Goal: Find specific page/section: Find specific page/section

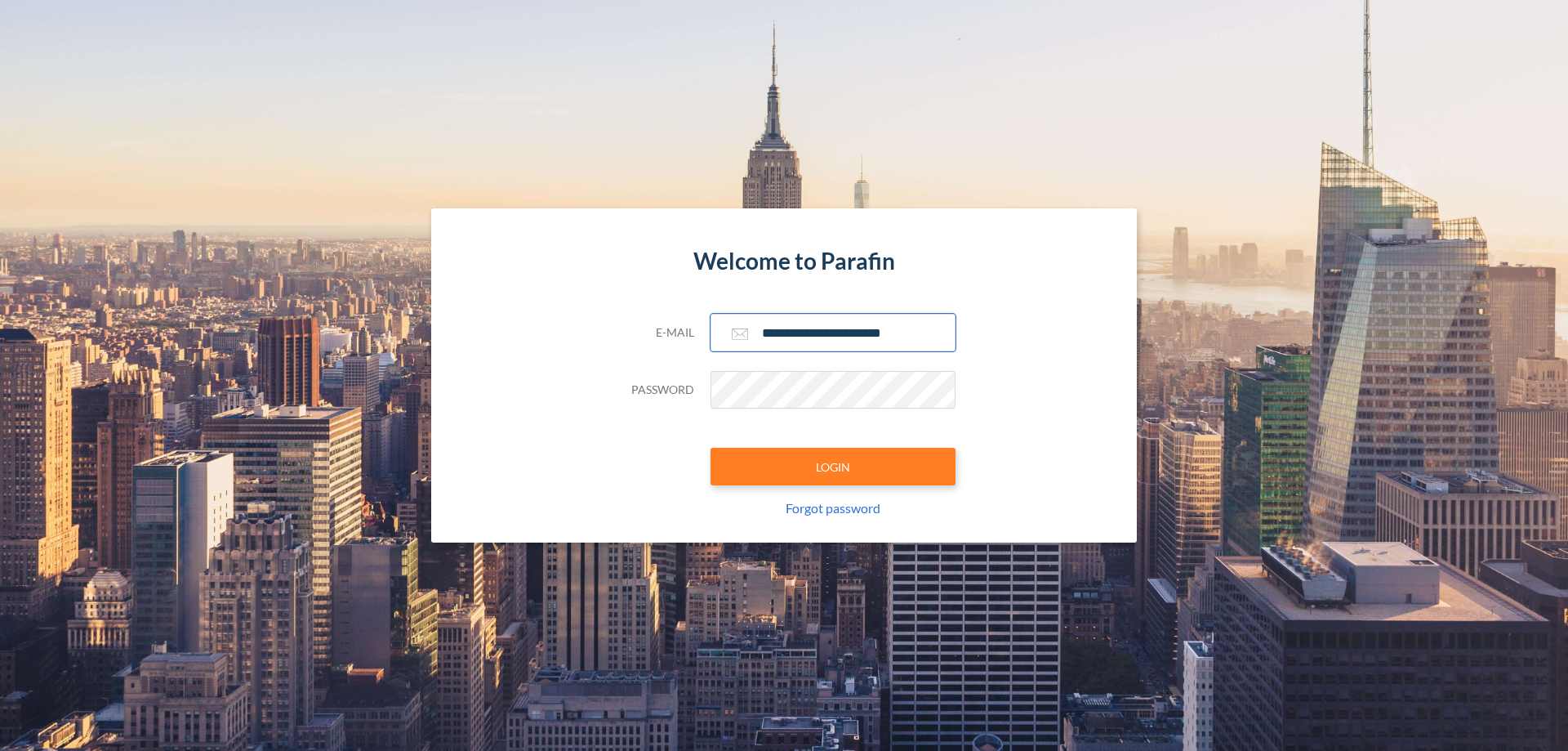
type input "**********"
click at [833, 466] on button "LOGIN" at bounding box center [832, 466] width 245 height 38
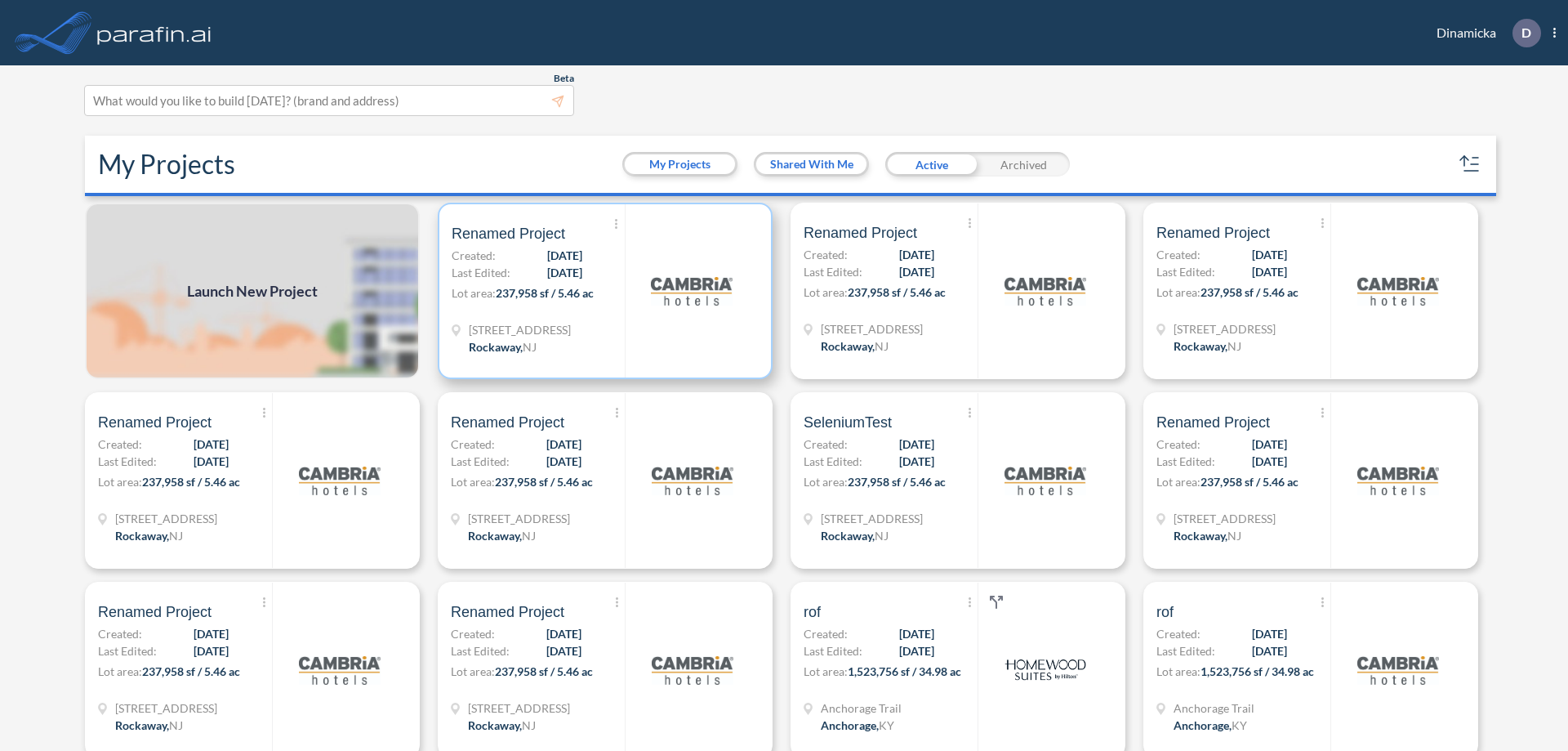
scroll to position [4, 0]
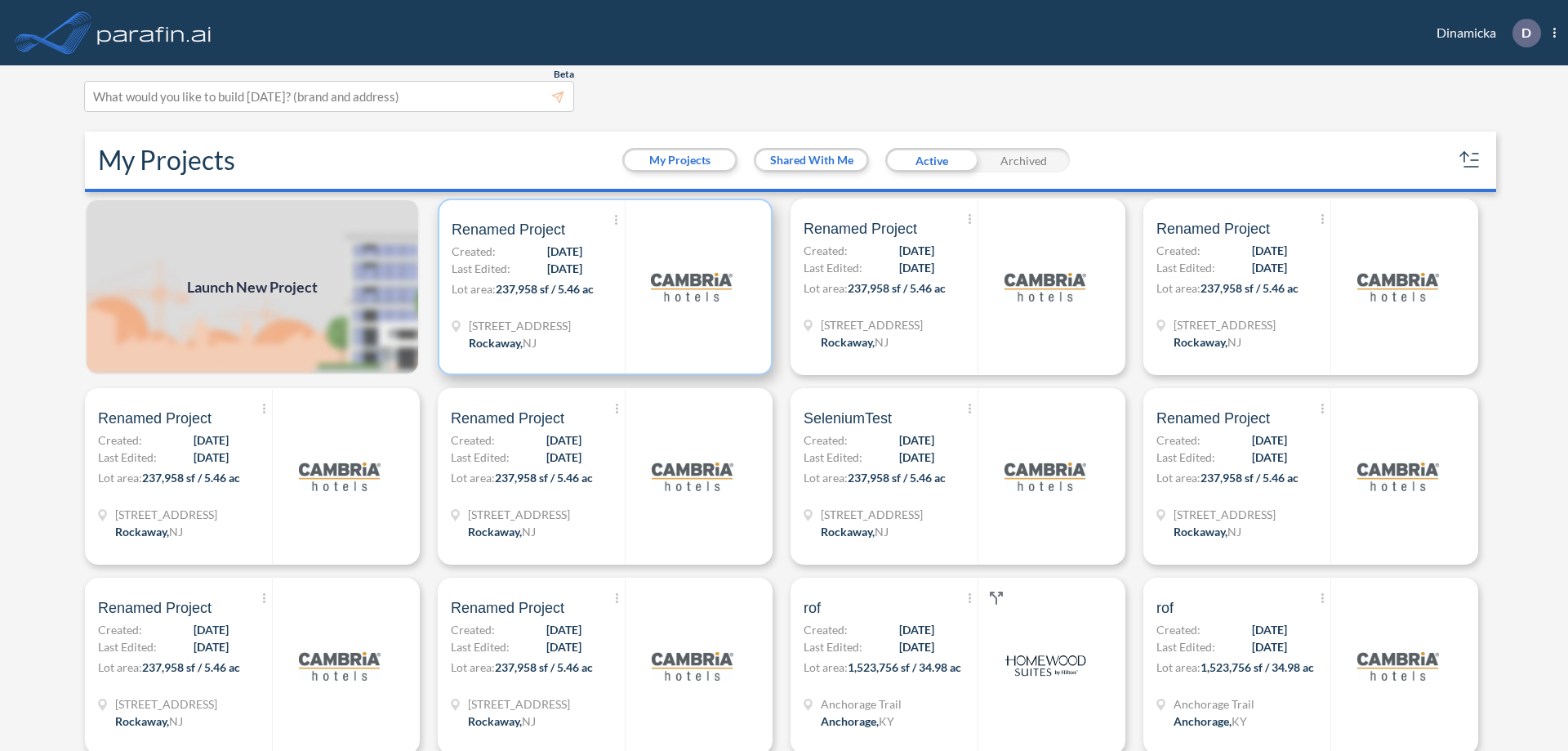
click at [602, 286] on p "Lot area: 237,958 sf / 5.46 ac" at bounding box center [538, 292] width 173 height 24
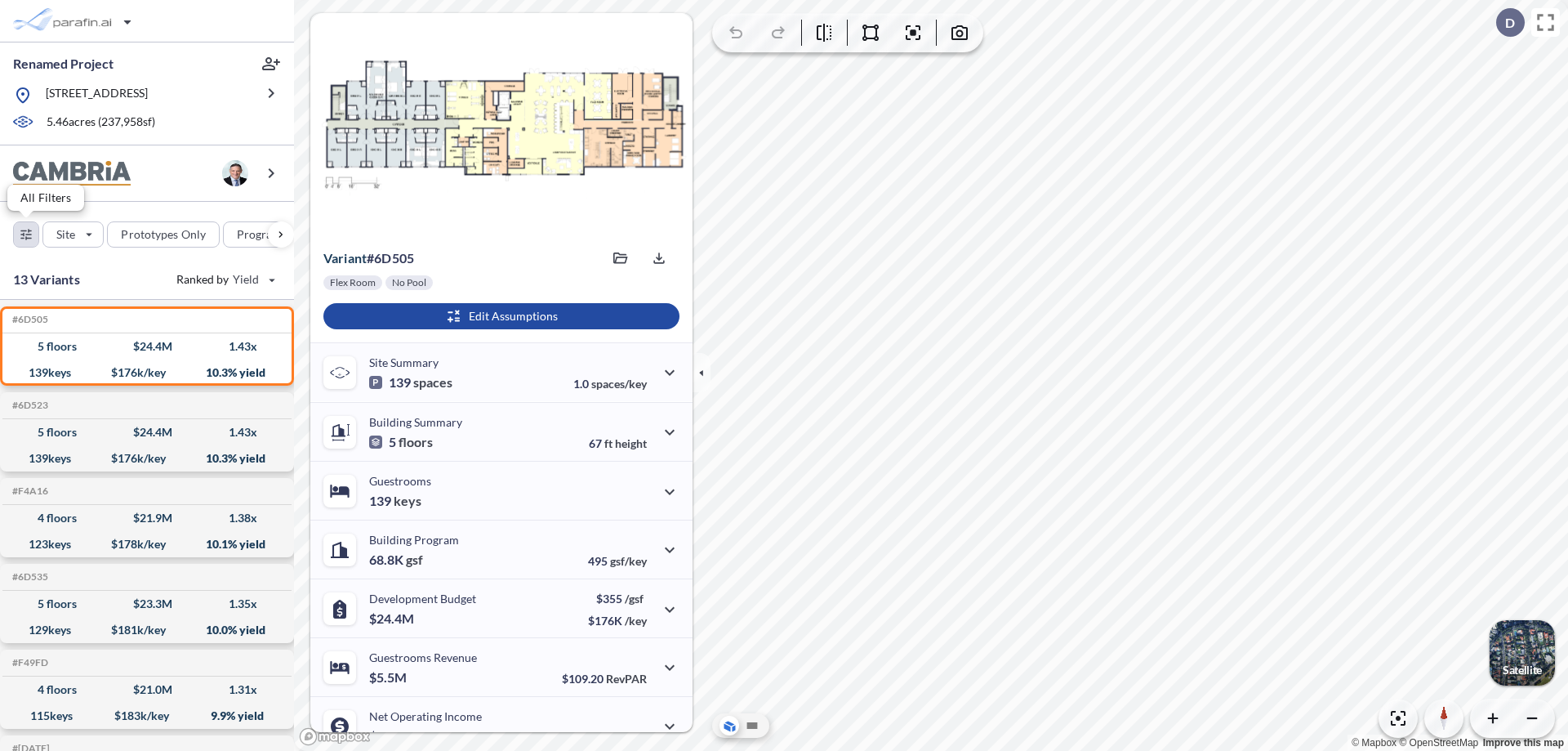
click at [26, 234] on div "button" at bounding box center [26, 234] width 25 height 25
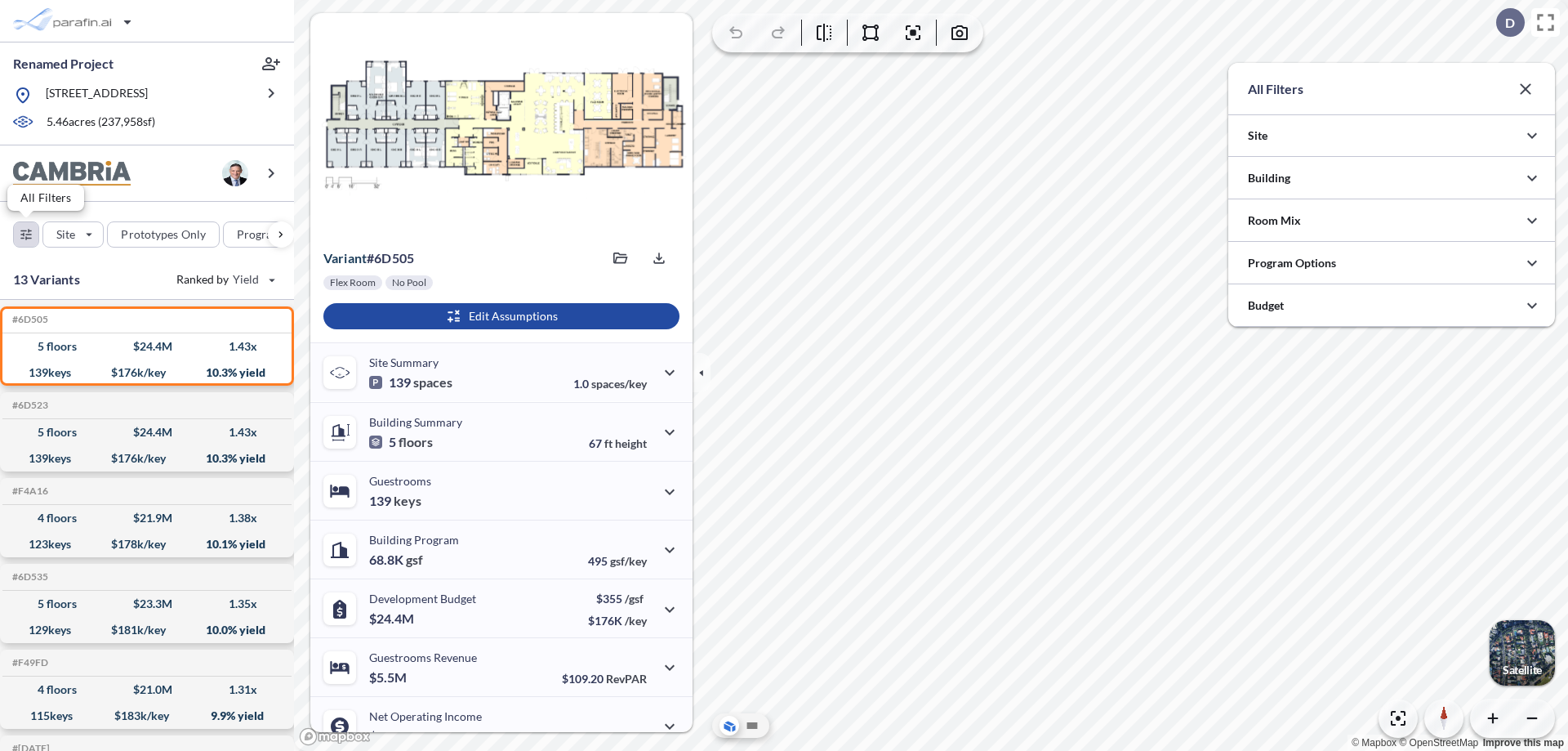
scroll to position [817019, 816161]
click at [1391, 263] on div at bounding box center [1391, 262] width 327 height 41
